Goal: Information Seeking & Learning: Learn about a topic

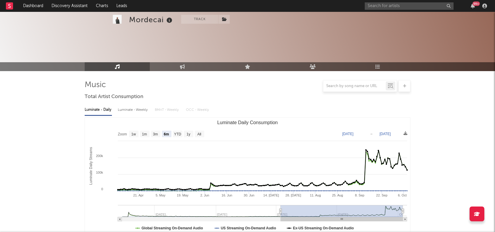
select select "6m"
select select "1w"
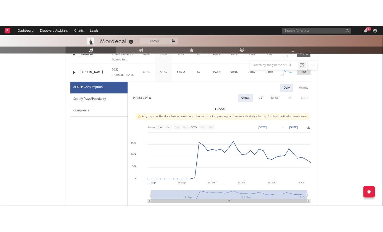
scroll to position [272, 0]
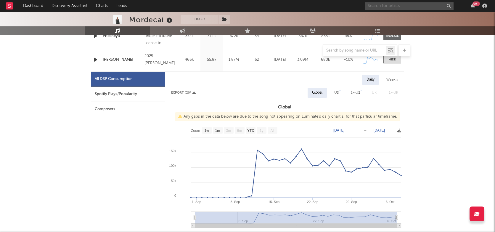
click at [394, 6] on input "text" at bounding box center [409, 5] width 89 height 7
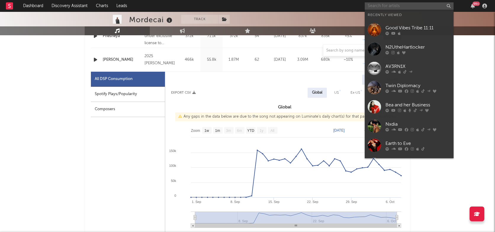
paste input "[URL][DOMAIN_NAME]"
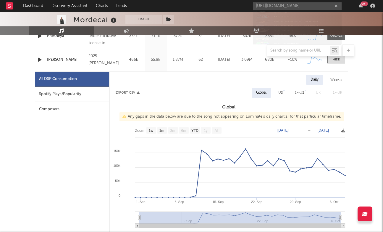
type input "[URL][DOMAIN_NAME]"
click at [283, 18] on div "MC GP" at bounding box center [306, 19] width 65 height 7
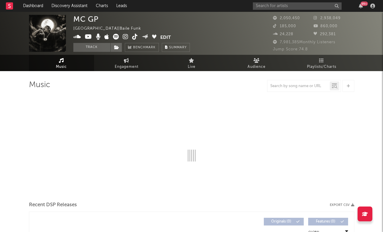
select select "6m"
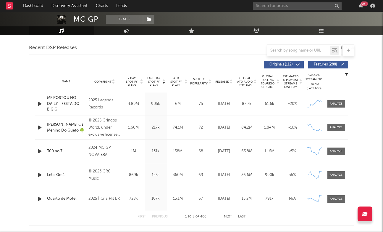
scroll to position [204, 0]
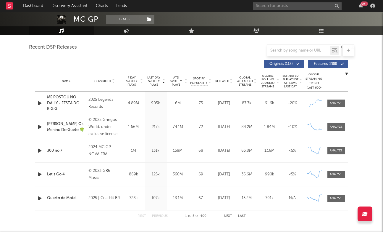
click at [224, 79] on span "Released" at bounding box center [223, 81] width 14 height 4
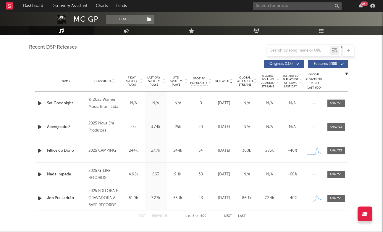
click at [228, 215] on button "Next" at bounding box center [228, 215] width 8 height 3
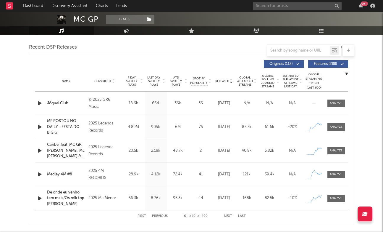
click at [228, 215] on button "Next" at bounding box center [228, 215] width 8 height 3
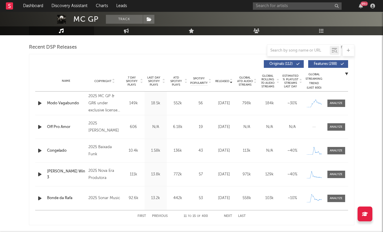
click at [228, 215] on button "Next" at bounding box center [228, 215] width 8 height 3
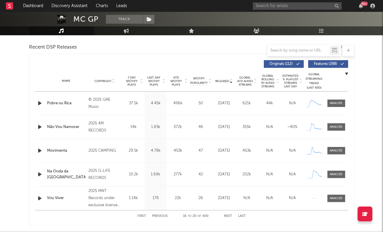
click at [228, 215] on button "Next" at bounding box center [228, 215] width 8 height 3
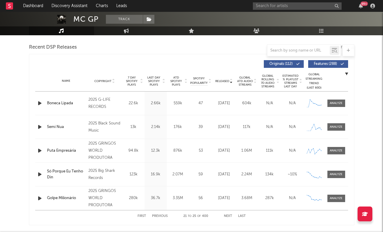
click at [228, 215] on button "Next" at bounding box center [228, 215] width 8 height 3
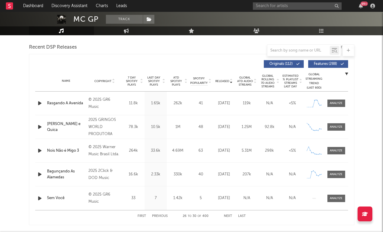
click at [228, 215] on button "Next" at bounding box center [228, 215] width 8 height 3
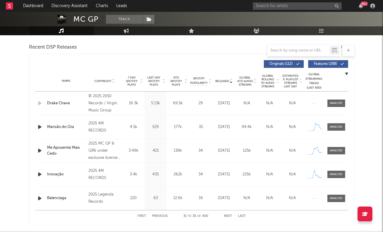
click at [228, 215] on button "Next" at bounding box center [228, 215] width 8 height 3
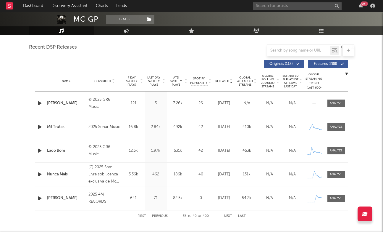
click at [228, 215] on button "Next" at bounding box center [228, 215] width 8 height 3
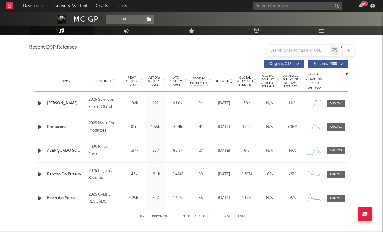
click at [228, 215] on button "Next" at bounding box center [228, 215] width 8 height 3
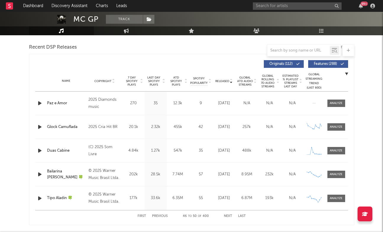
click at [228, 215] on button "Next" at bounding box center [228, 215] width 8 height 3
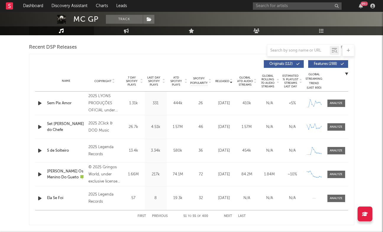
click at [228, 215] on button "Next" at bounding box center [228, 215] width 8 height 3
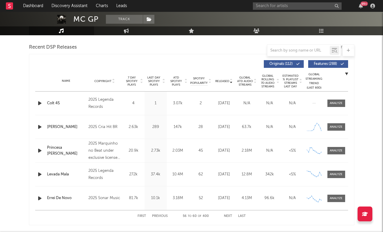
click at [228, 215] on button "Next" at bounding box center [228, 215] width 8 height 3
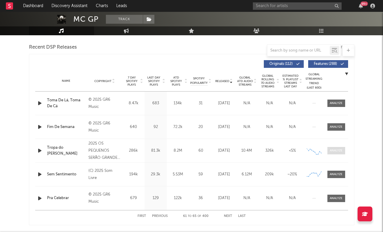
click at [337, 152] on div at bounding box center [336, 150] width 13 height 4
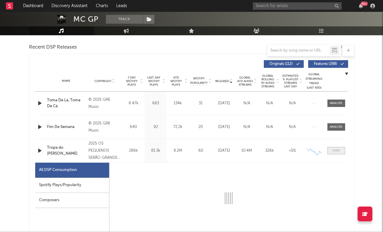
select select "6m"
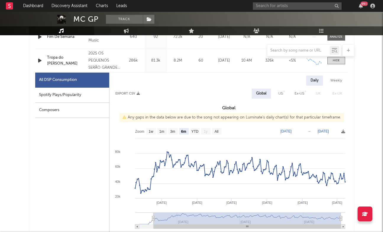
scroll to position [295, 0]
click at [263, 5] on input "text" at bounding box center [297, 5] width 89 height 7
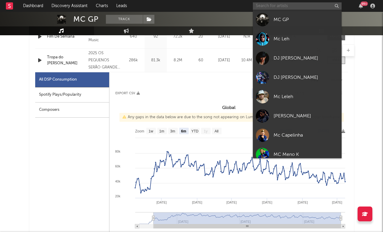
paste input "[URL][DOMAIN_NAME]"
type input "[URL][DOMAIN_NAME]"
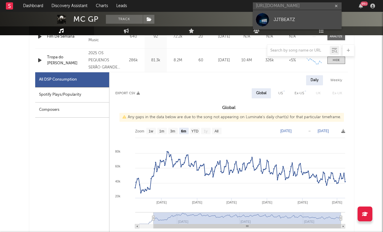
click at [267, 19] on div at bounding box center [262, 19] width 13 height 13
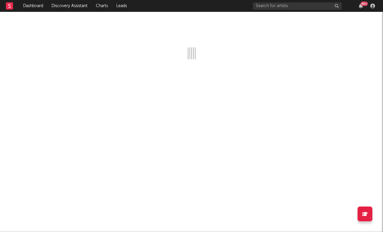
click at [281, 23] on div at bounding box center [191, 35] width 383 height 47
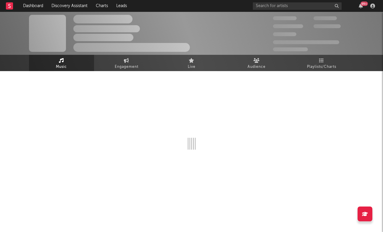
select select "1w"
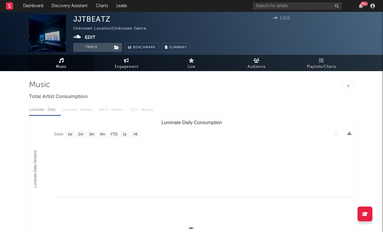
click at [62, 58] on icon at bounding box center [61, 60] width 5 height 5
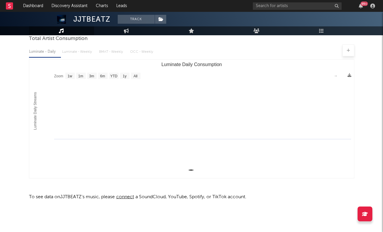
scroll to position [58, 0]
click at [291, 3] on input "text" at bounding box center [297, 5] width 89 height 7
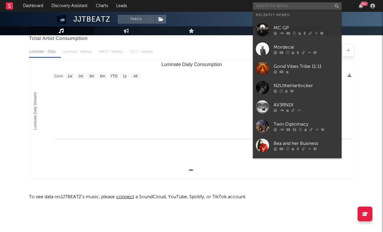
paste input "[URL][DOMAIN_NAME]"
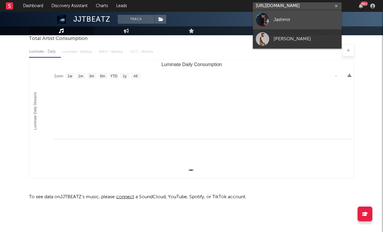
type input "[URL][DOMAIN_NAME]"
click at [297, 18] on div "Jashmir" at bounding box center [306, 19] width 65 height 7
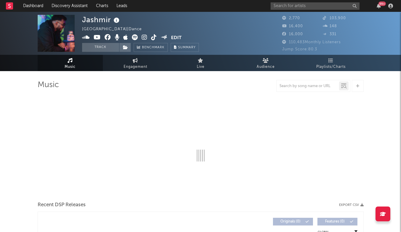
select select "1w"
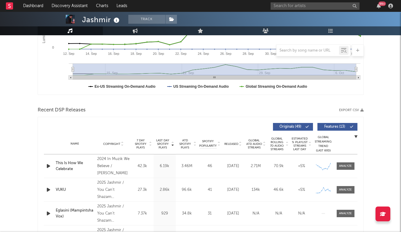
scroll to position [178, 0]
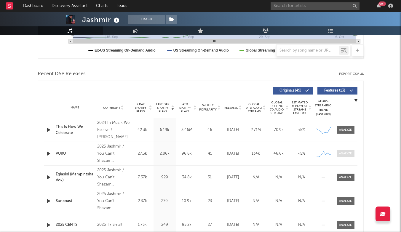
click at [345, 157] on span at bounding box center [345, 153] width 18 height 7
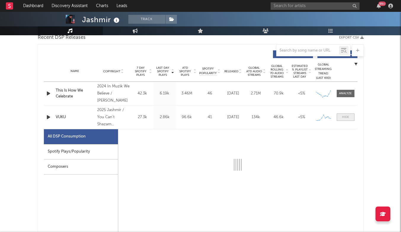
select select "1w"
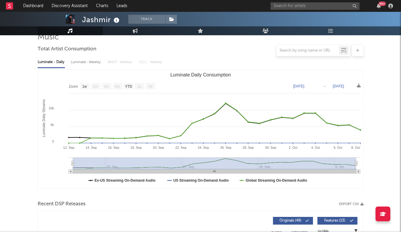
scroll to position [48, 0]
